Goal: Transaction & Acquisition: Purchase product/service

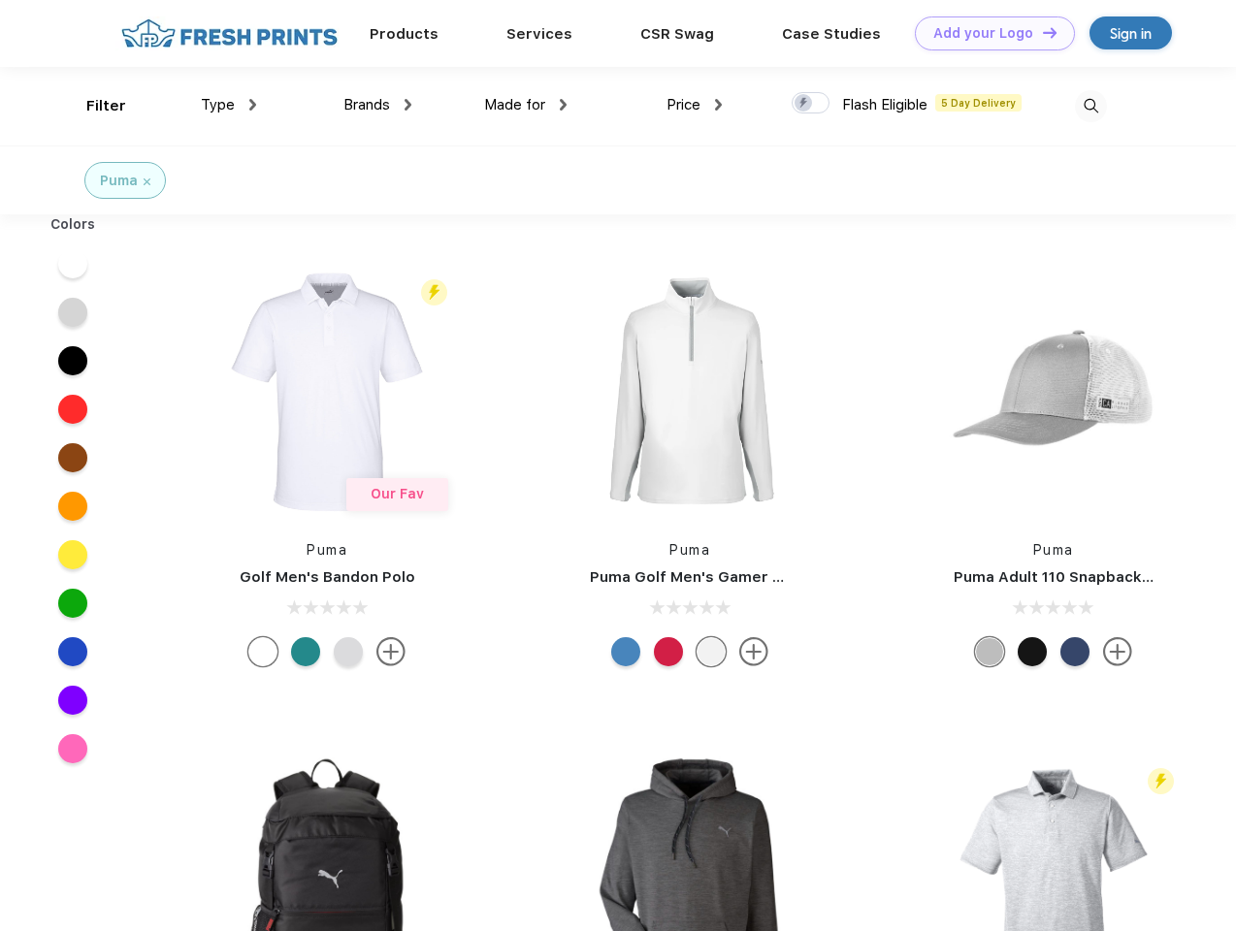
click at [988, 33] on link "Add your Logo Design Tool" at bounding box center [995, 33] width 160 height 34
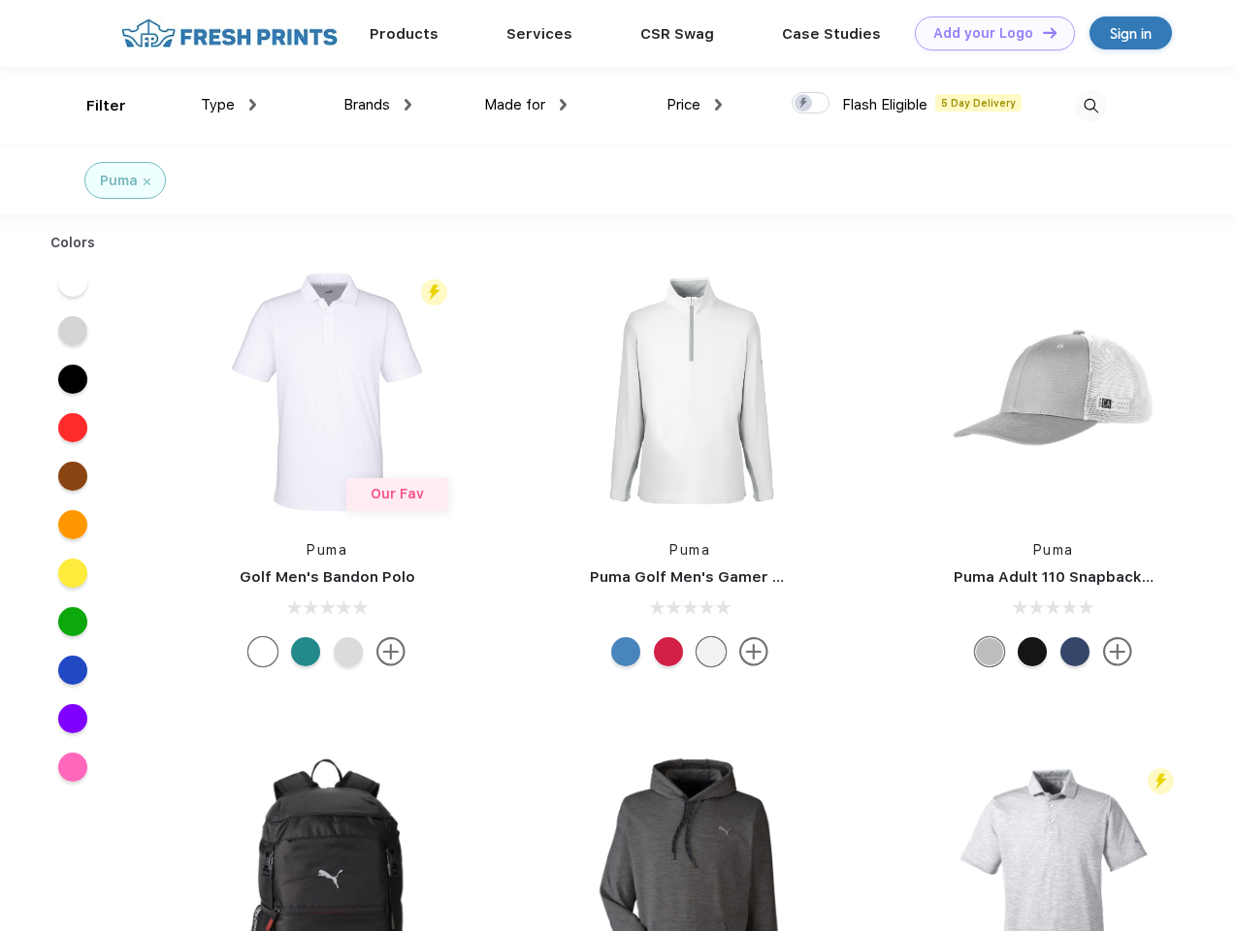
click at [0, 0] on div "Design Tool" at bounding box center [0, 0] width 0 height 0
click at [1041, 32] on link "Add your Logo Design Tool" at bounding box center [995, 33] width 160 height 34
click at [93, 106] on div "Filter" at bounding box center [106, 106] width 40 height 22
click at [229, 105] on span "Type" at bounding box center [218, 104] width 34 height 17
click at [377, 105] on span "Brands" at bounding box center [366, 104] width 47 height 17
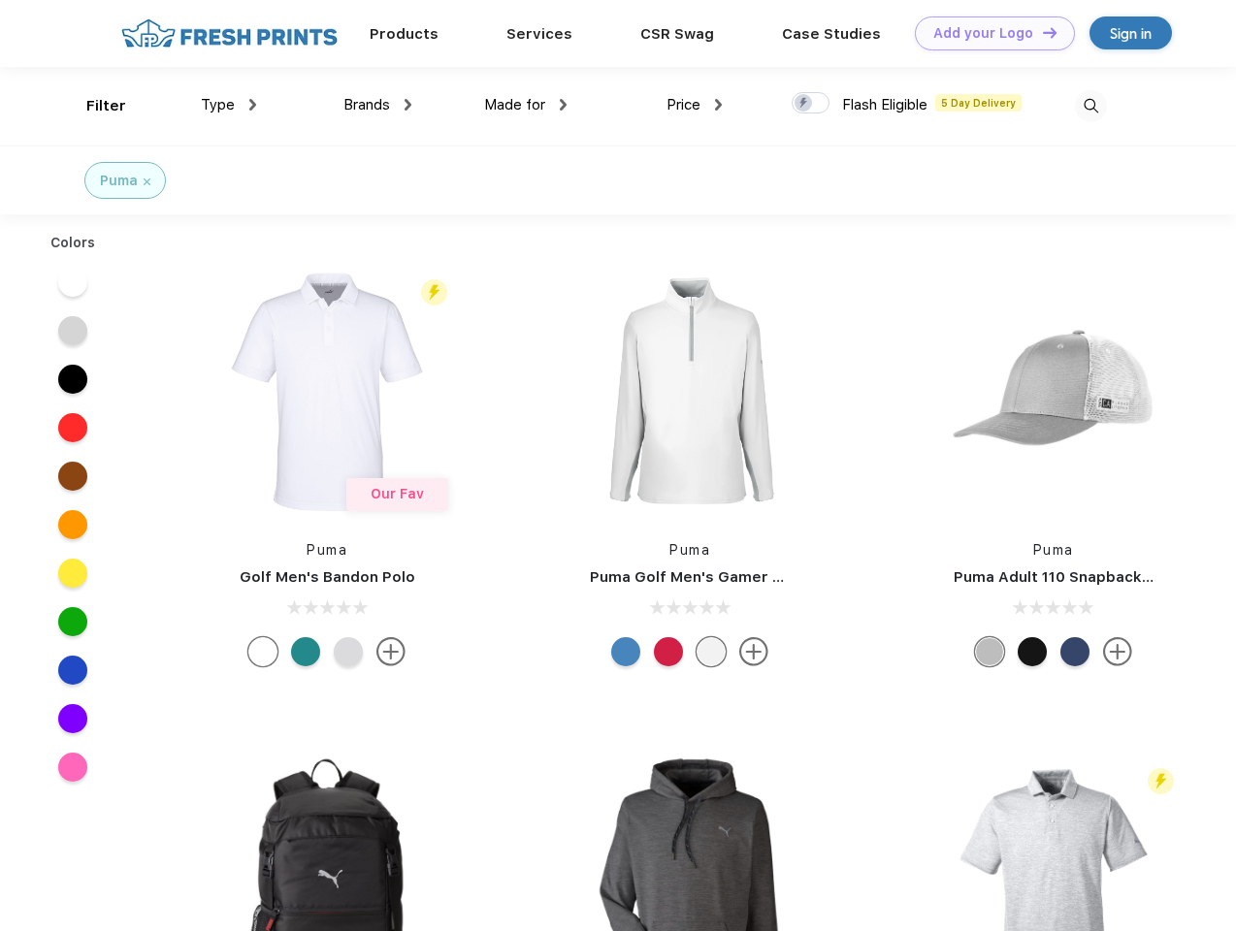
click at [526, 105] on span "Made for" at bounding box center [514, 104] width 61 height 17
click at [695, 105] on span "Price" at bounding box center [684, 104] width 34 height 17
click at [811, 104] on div at bounding box center [811, 102] width 38 height 21
click at [804, 104] on input "checkbox" at bounding box center [798, 97] width 13 height 13
click at [1091, 106] on img at bounding box center [1091, 106] width 32 height 32
